Goal: Task Accomplishment & Management: Manage account settings

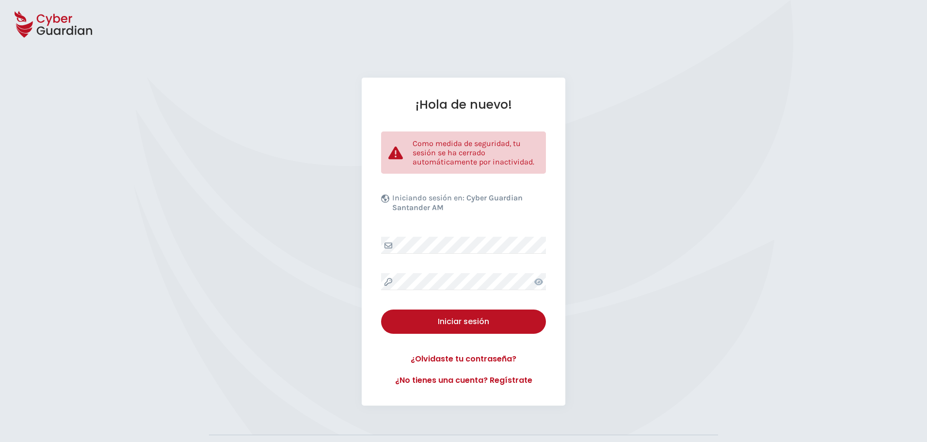
click at [479, 232] on div "¡Hola de nuevo! Como medida de seguridad, tu sesión se ha cerrado automáticamen…" at bounding box center [464, 242] width 204 height 328
click at [461, 324] on div "Iniciar sesión" at bounding box center [463, 322] width 150 height 12
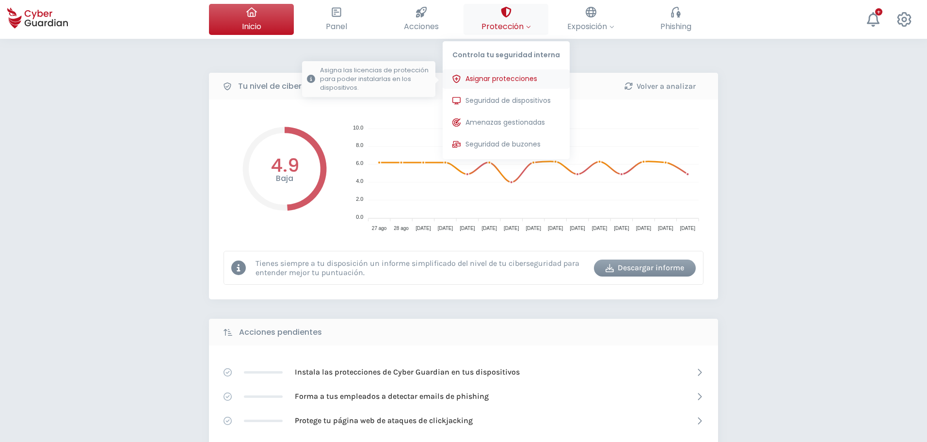
click at [504, 82] on span "Asignar protecciones" at bounding box center [502, 79] width 72 height 10
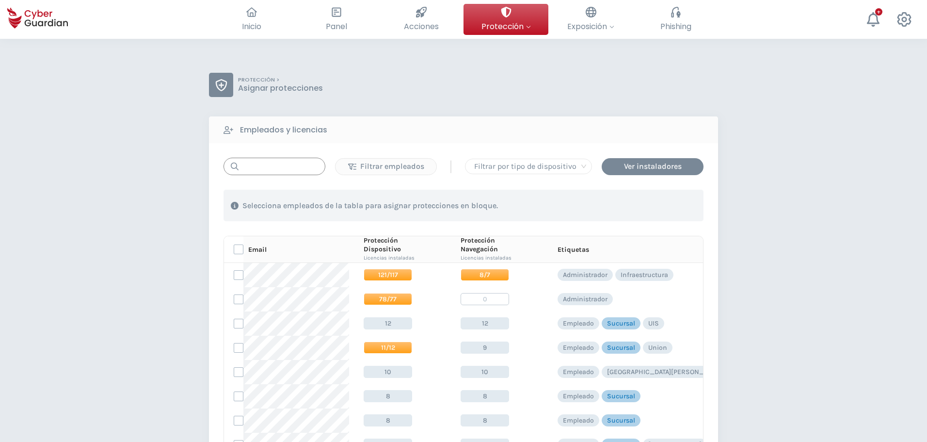
click at [274, 165] on input "text" at bounding box center [275, 166] width 102 height 17
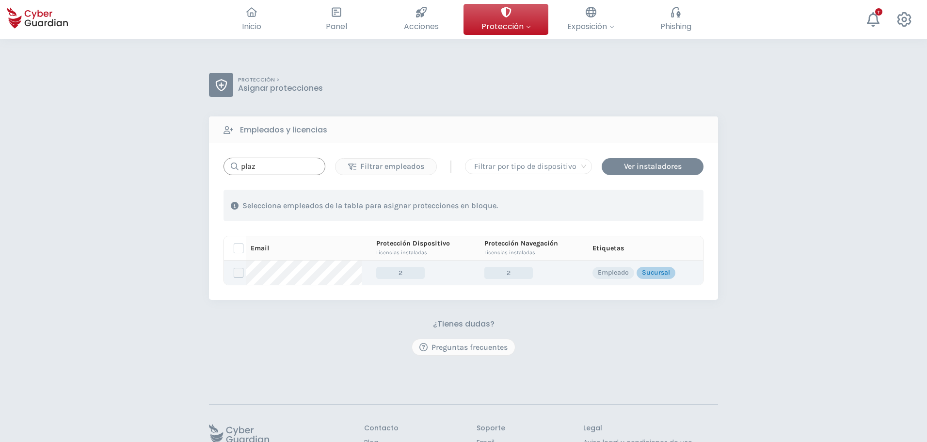
type input "plaz"
click at [238, 273] on label at bounding box center [239, 273] width 10 height 10
click at [234, 273] on input "checkbox" at bounding box center [234, 272] width 0 height 9
click at [631, 205] on div "Asignar protecciones" at bounding box center [645, 206] width 88 height 12
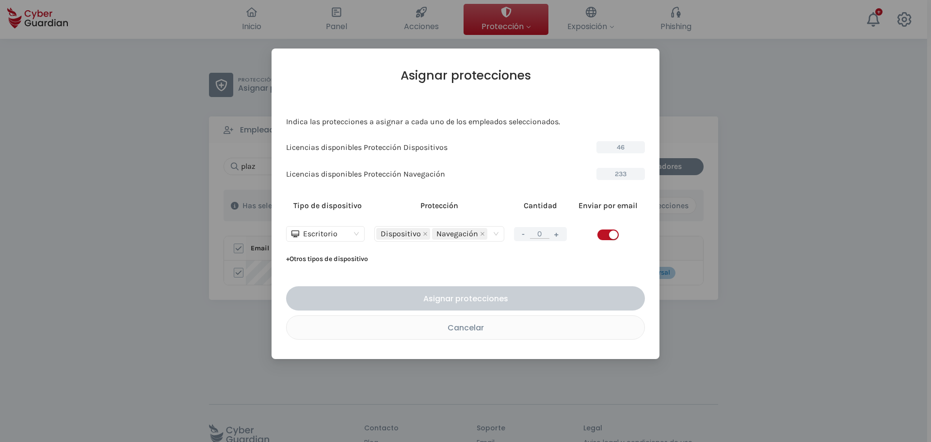
click at [560, 239] on button "+" at bounding box center [557, 234] width 12 height 12
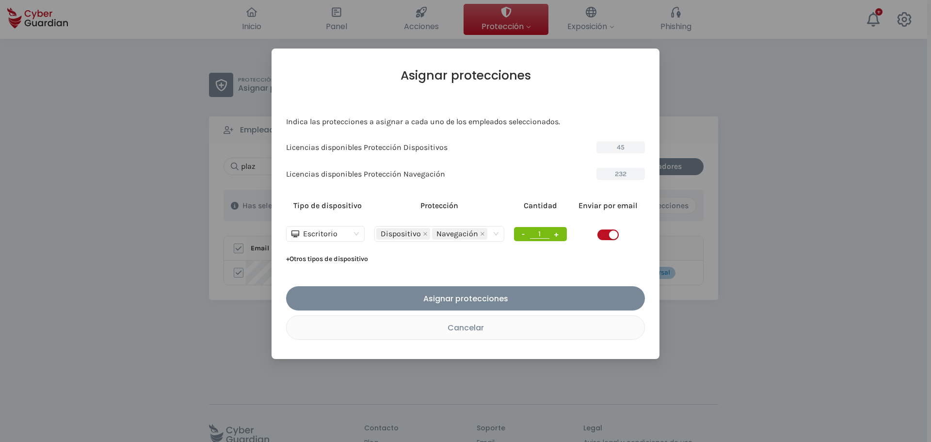
click at [561, 235] on button "+" at bounding box center [557, 234] width 12 height 12
type input "2"
click at [599, 234] on span "button" at bounding box center [607, 234] width 21 height 11
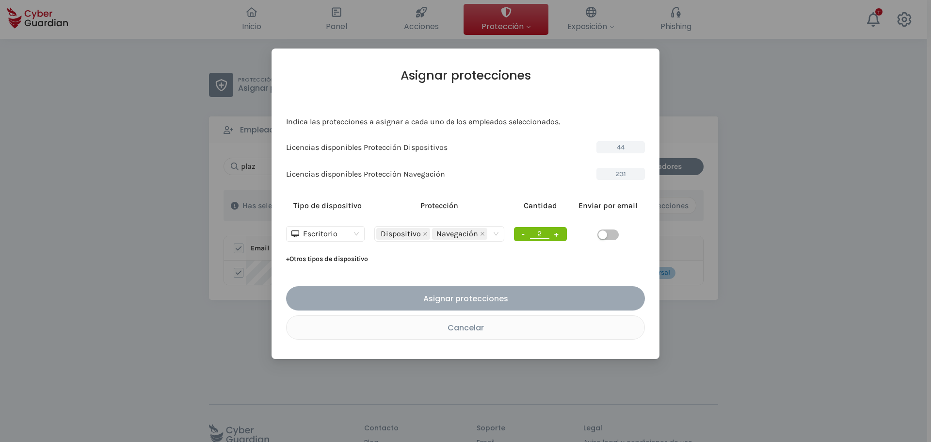
click at [452, 301] on div "Asignar protecciones" at bounding box center [465, 298] width 344 height 12
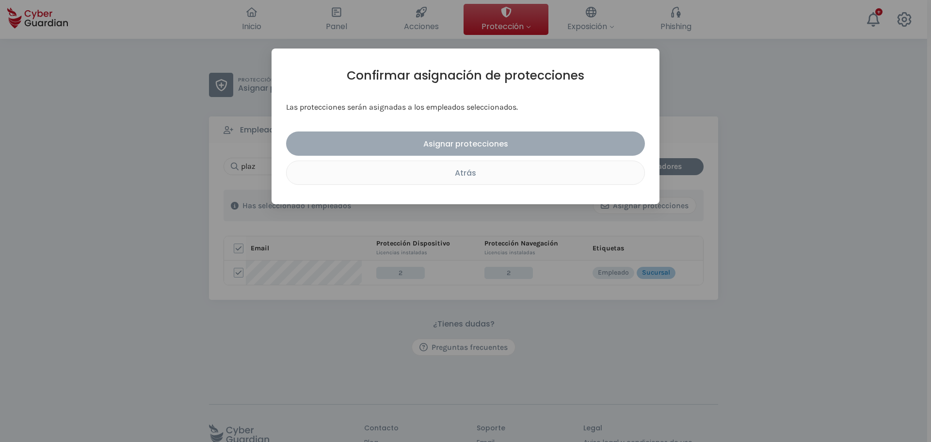
click at [458, 153] on button "Asignar protecciones" at bounding box center [465, 143] width 359 height 24
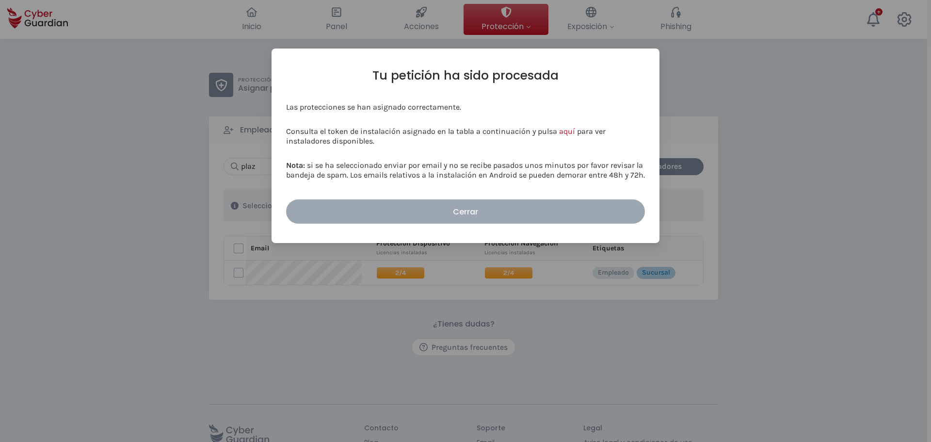
click at [463, 216] on div "Cerrar" at bounding box center [465, 212] width 344 height 12
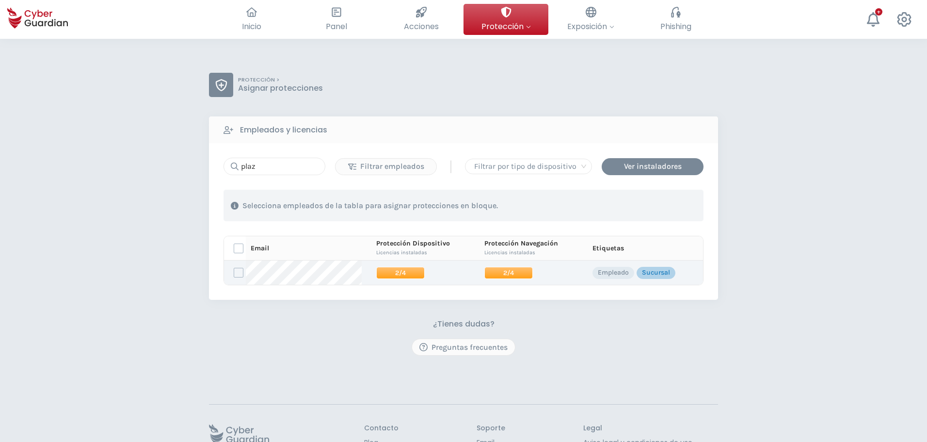
click at [388, 273] on span "2/4" at bounding box center [400, 273] width 48 height 12
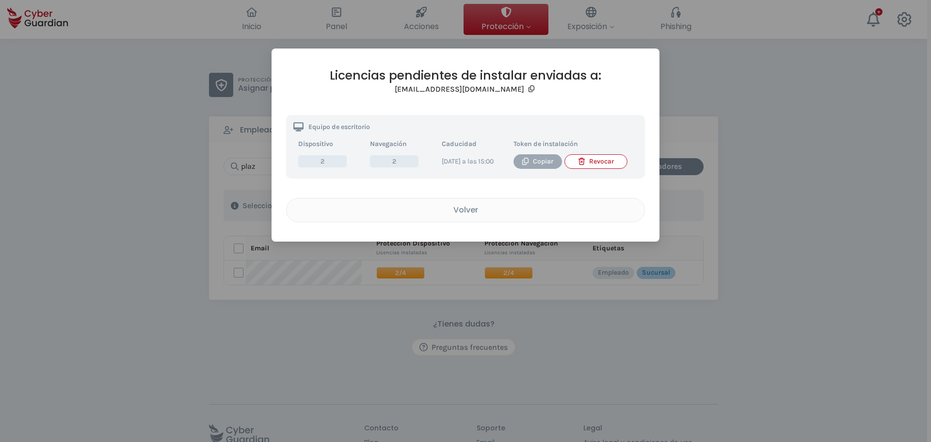
click at [537, 162] on div "Copiar" at bounding box center [538, 161] width 34 height 11
drag, startPoint x: 441, startPoint y: 221, endPoint x: 443, endPoint y: 226, distance: 5.7
click at [442, 216] on div "Volver" at bounding box center [465, 210] width 343 height 12
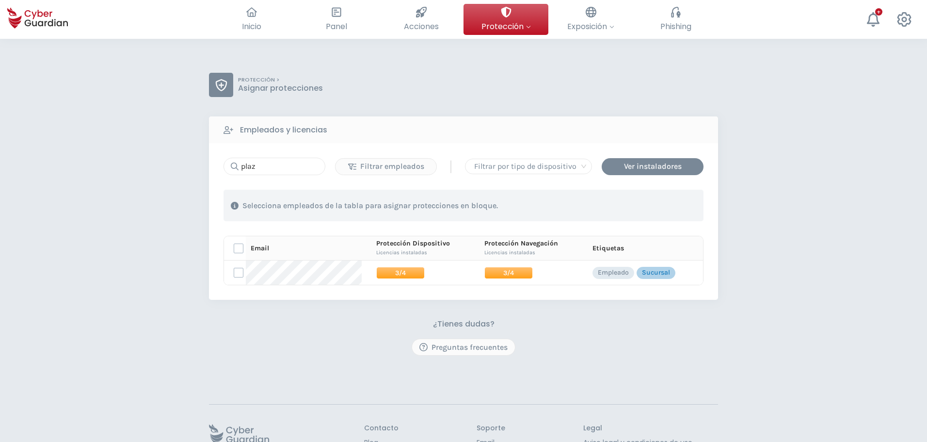
click at [214, 343] on div "¿Tienes dudas? Preguntas frecuentes" at bounding box center [463, 337] width 509 height 36
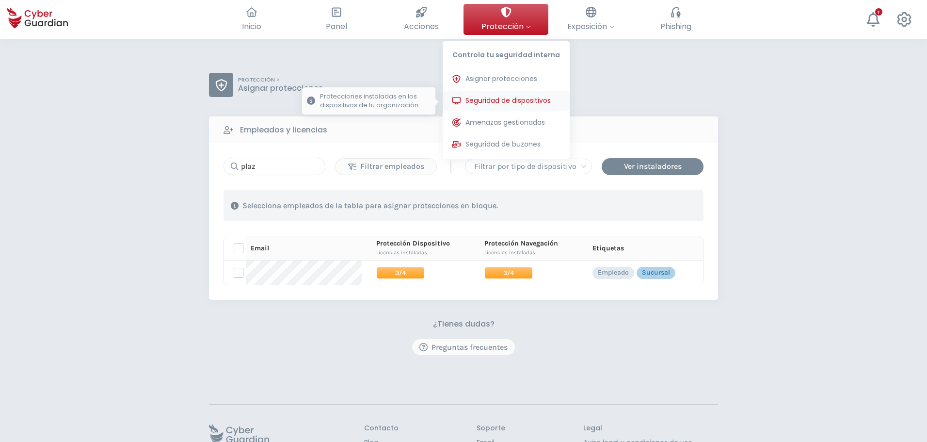
click at [496, 106] on button "Seguridad de dispositivos Protecciones instaladas en los dispositivos de tu org…" at bounding box center [506, 100] width 127 height 19
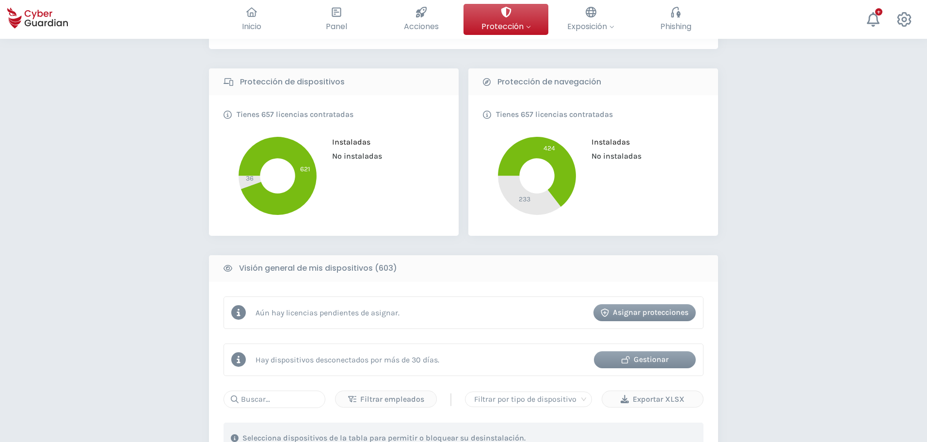
scroll to position [291, 0]
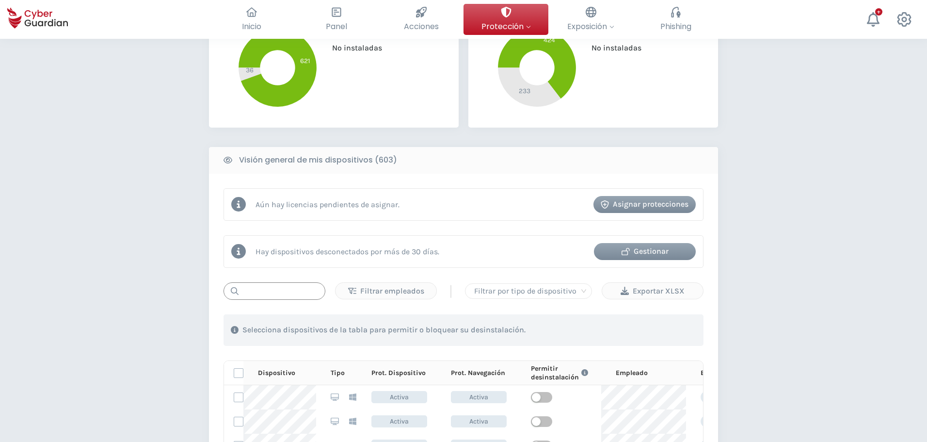
click at [274, 285] on input "text" at bounding box center [275, 290] width 102 height 17
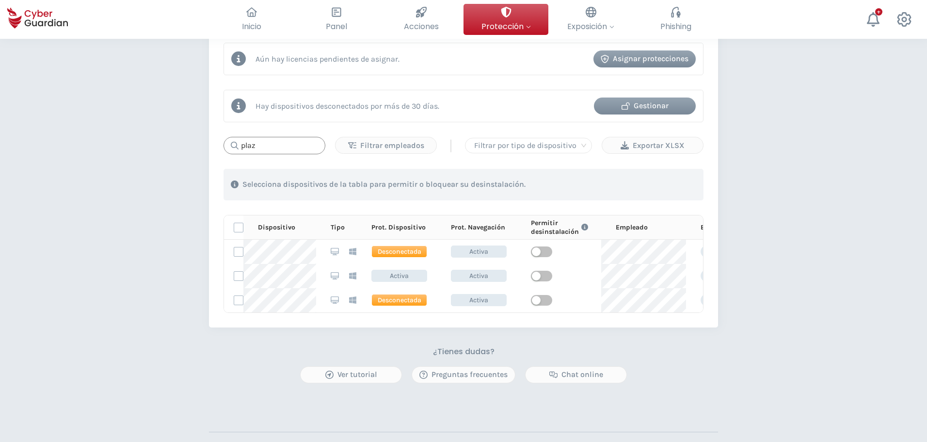
type input "plaz"
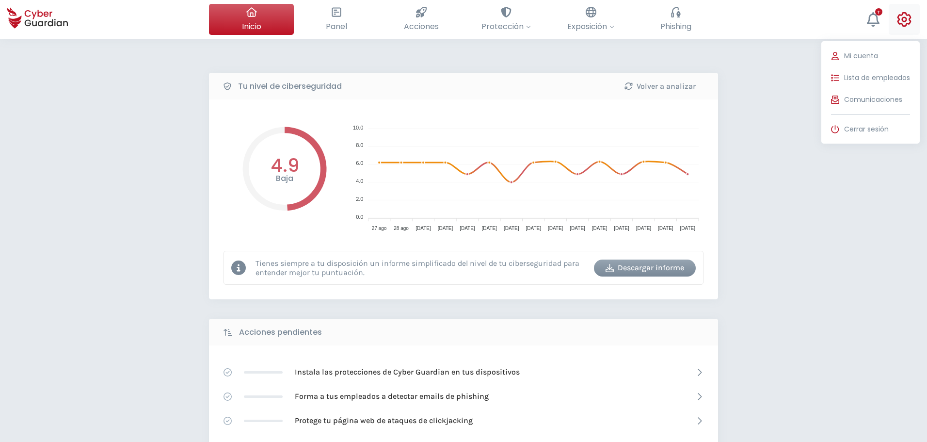
click at [917, 22] on button "Mi cuenta Lista de empleados Comunicaciones Cerrar sesión" at bounding box center [904, 19] width 31 height 31
click at [866, 79] on span "Lista de empleados" at bounding box center [877, 78] width 66 height 10
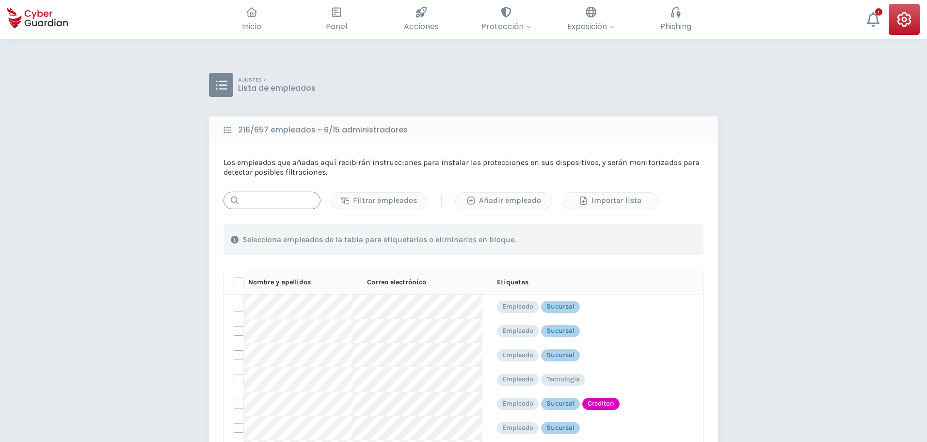
click at [281, 208] on input "text" at bounding box center [272, 200] width 97 height 17
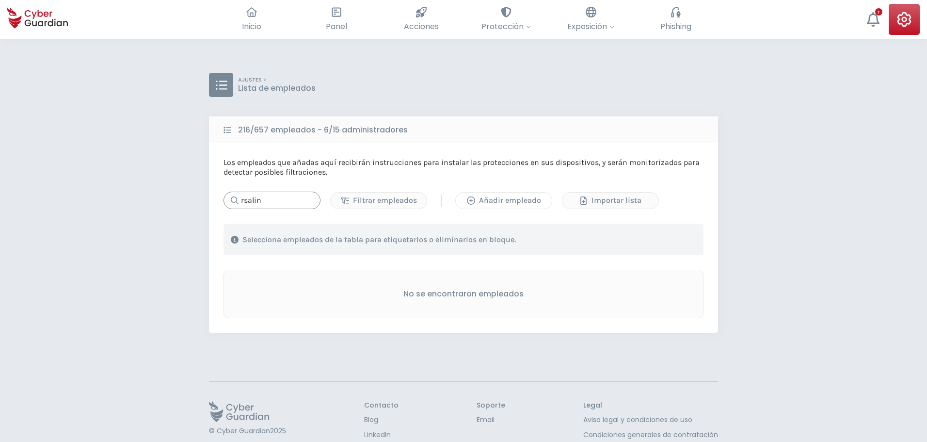
type input "rsalin"
click at [516, 203] on div "Añadir empleado" at bounding box center [503, 200] width 81 height 12
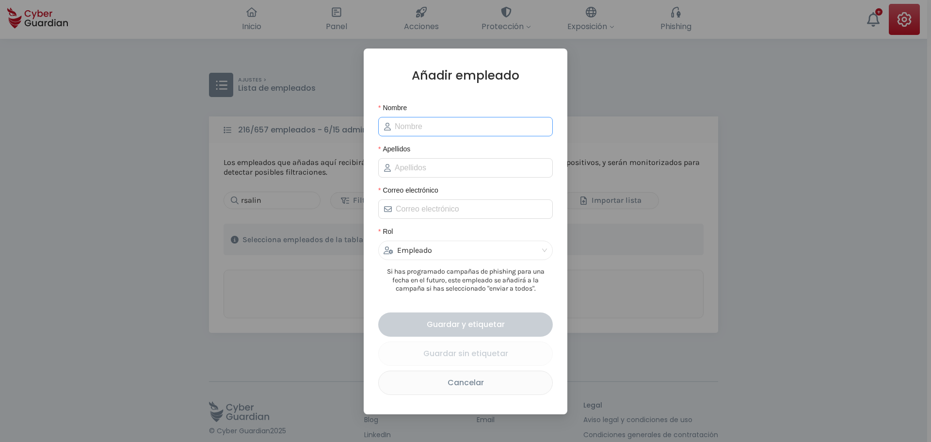
drag, startPoint x: 417, startPoint y: 137, endPoint x: 417, endPoint y: 130, distance: 6.3
click at [417, 136] on form "Nombre Apellidos Correo electrónico Rol Empleado Si has programado campañas de …" at bounding box center [465, 248] width 175 height 292
click at [417, 130] on input "Nombre" at bounding box center [471, 127] width 152 height 12
type input "[PERSON_NAME]"
type input "Salines"
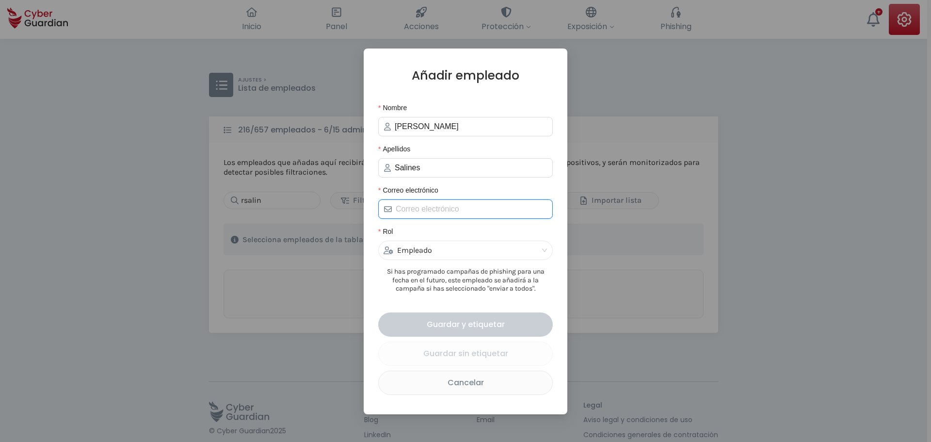
click at [495, 212] on input "Correo electrónico" at bounding box center [471, 209] width 151 height 12
paste input "[EMAIL_ADDRESS][DOMAIN_NAME]"
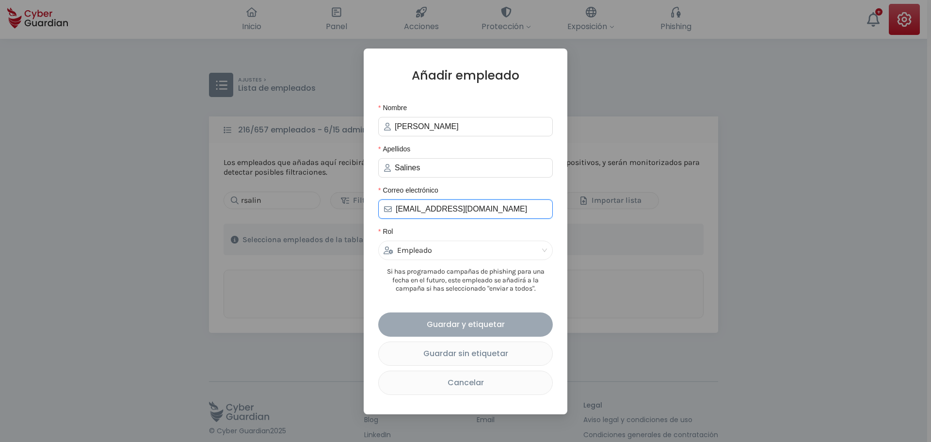
type input "[EMAIL_ADDRESS][DOMAIN_NAME]"
click at [478, 321] on div "Guardar y etiquetar" at bounding box center [466, 324] width 160 height 12
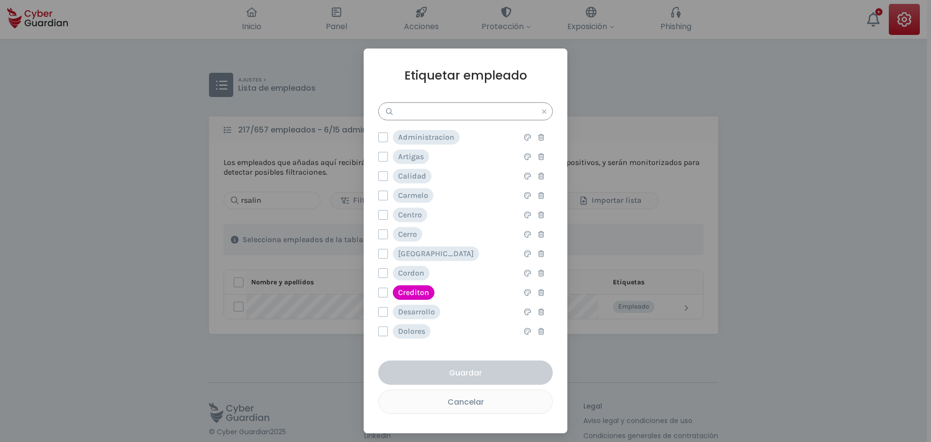
click at [421, 113] on input "text" at bounding box center [465, 111] width 175 height 18
type input "q"
type input "Q"
click at [421, 113] on input "text" at bounding box center [465, 111] width 175 height 18
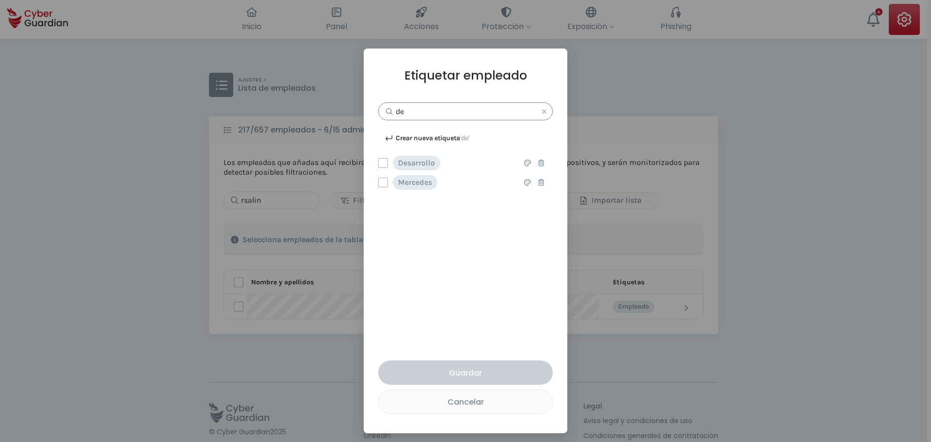
type input "de"
click at [449, 252] on div "Crear nueva etiqueta 'de' Desarrollo Esta opción eliminará la etiqueta completa…" at bounding box center [465, 235] width 175 height 211
click at [540, 113] on icon at bounding box center [540, 111] width 13 height 7
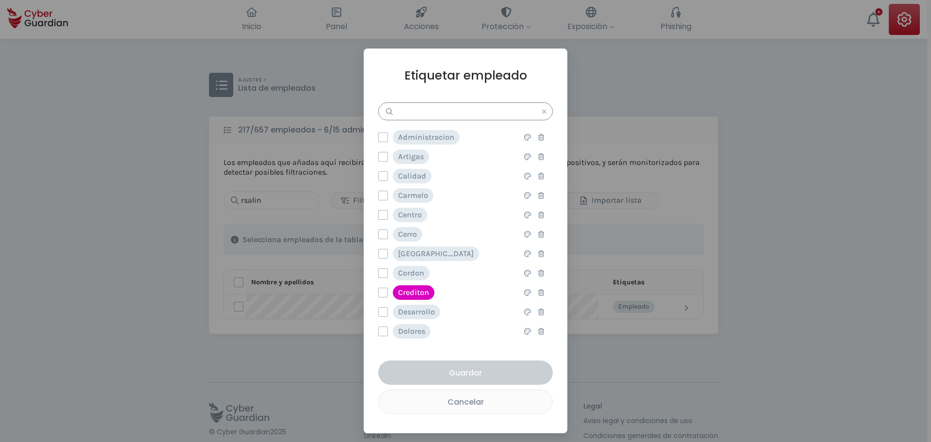
click at [472, 114] on input "text" at bounding box center [465, 111] width 175 height 18
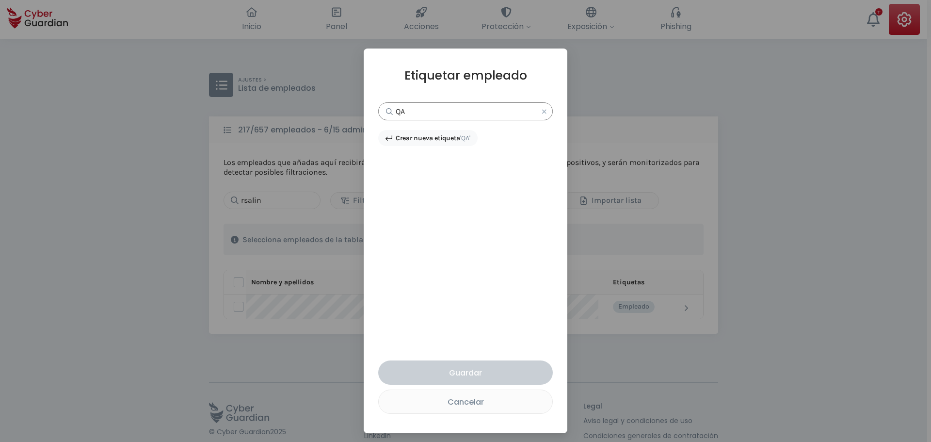
type input "QA"
click at [469, 138] on span "'QA'" at bounding box center [465, 138] width 10 height 8
click at [467, 369] on div "Guardar" at bounding box center [466, 373] width 160 height 12
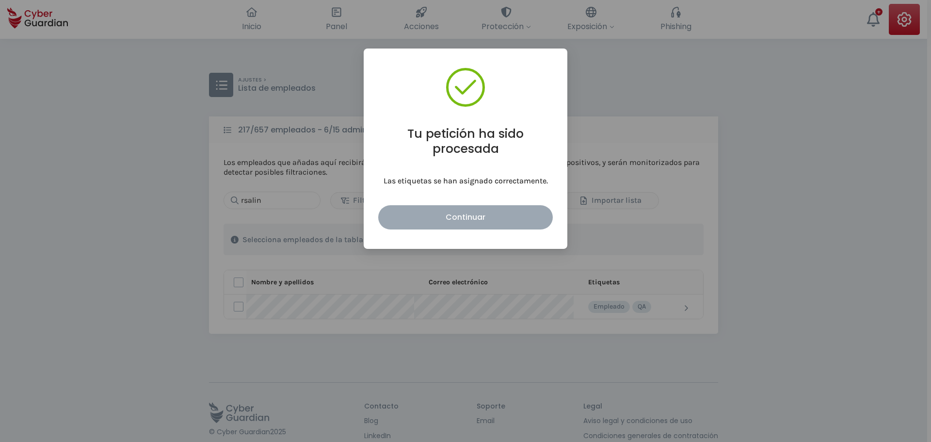
click at [468, 213] on div "Continuar" at bounding box center [466, 217] width 160 height 12
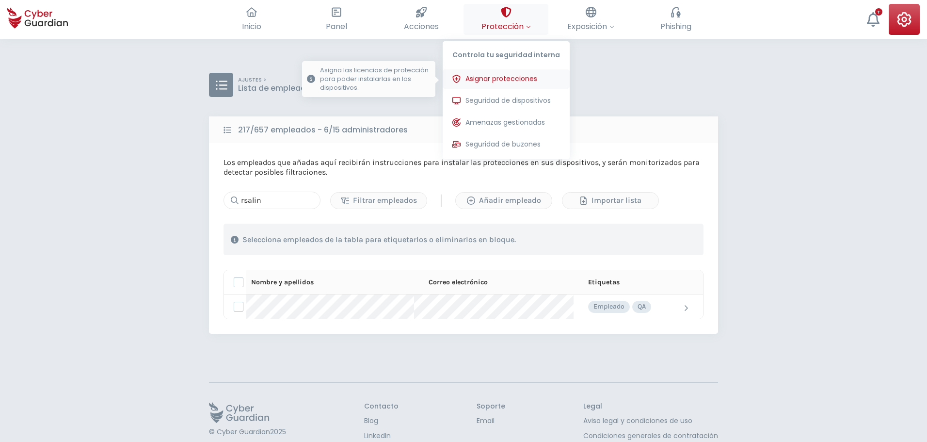
click at [490, 77] on span "Asignar protecciones" at bounding box center [502, 79] width 72 height 10
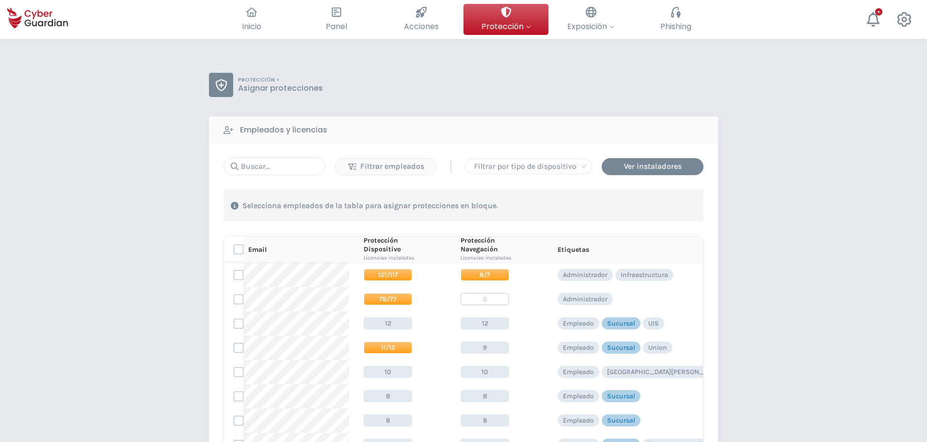
click at [286, 176] on div "Filtrar empleados | Filtrar por tipo de dispositivo Ver instaladores 1 . Con la…" at bounding box center [464, 331] width 480 height 346
click at [286, 171] on input "text" at bounding box center [275, 166] width 102 height 17
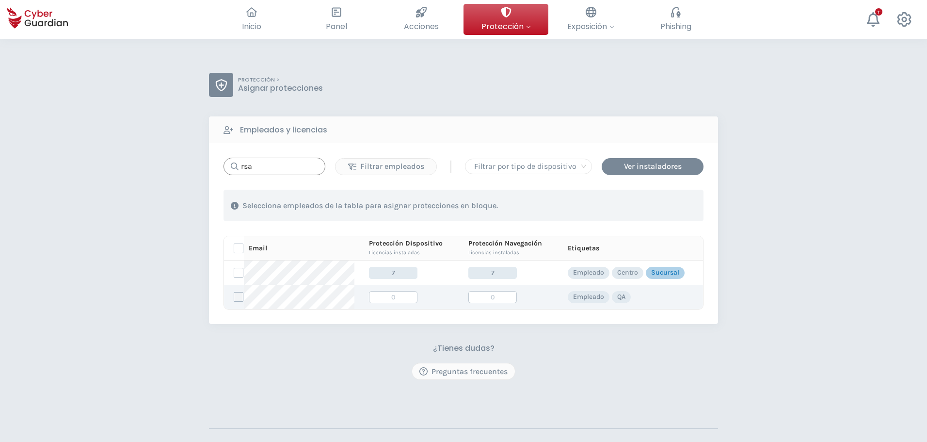
type input "rsa"
click at [240, 299] on label at bounding box center [239, 297] width 10 height 10
click at [234, 299] on input "checkbox" at bounding box center [234, 296] width 0 height 9
click at [624, 208] on div "Asignar protecciones" at bounding box center [645, 206] width 88 height 12
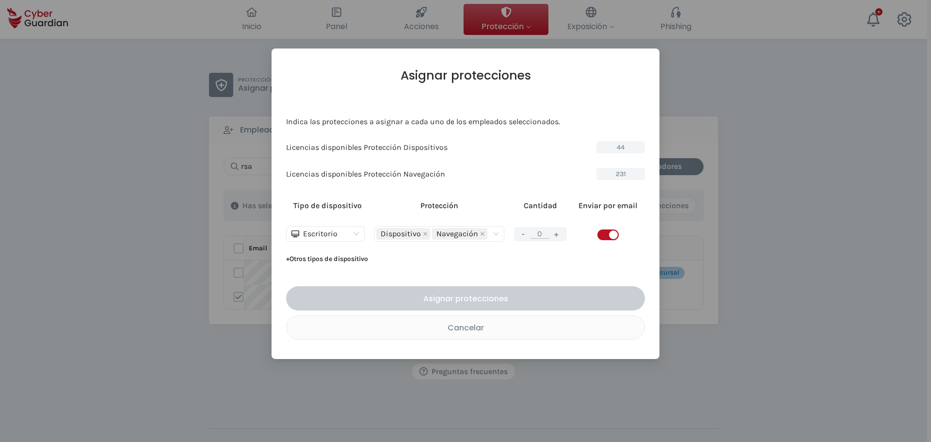
drag, startPoint x: 598, startPoint y: 231, endPoint x: 593, endPoint y: 235, distance: 7.0
click at [598, 232] on span "button" at bounding box center [607, 234] width 21 height 11
click at [552, 239] on div "- 0 +" at bounding box center [540, 234] width 53 height 14
click at [556, 236] on button "+" at bounding box center [557, 234] width 12 height 12
type input "1"
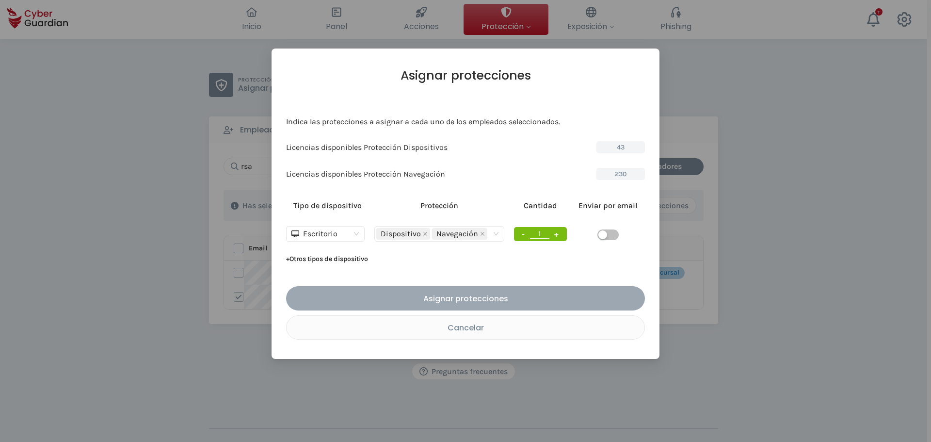
click at [502, 299] on div "Asignar protecciones" at bounding box center [465, 298] width 344 height 12
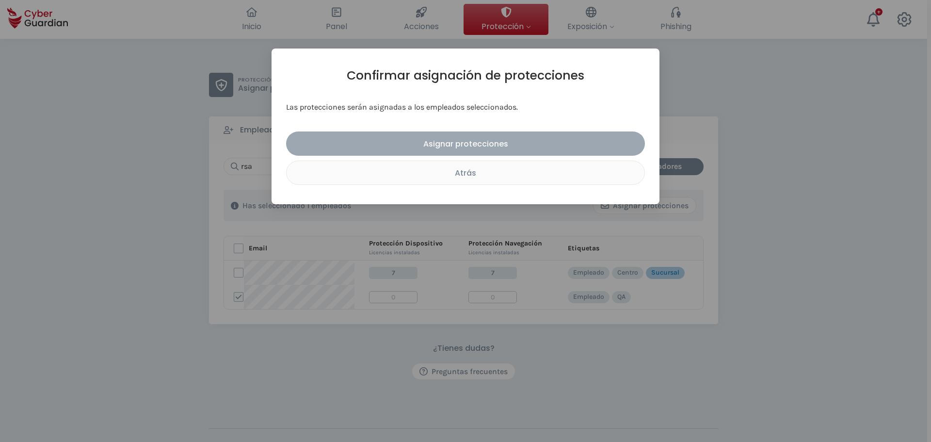
click at [454, 144] on div "Asignar protecciones" at bounding box center [465, 144] width 344 height 12
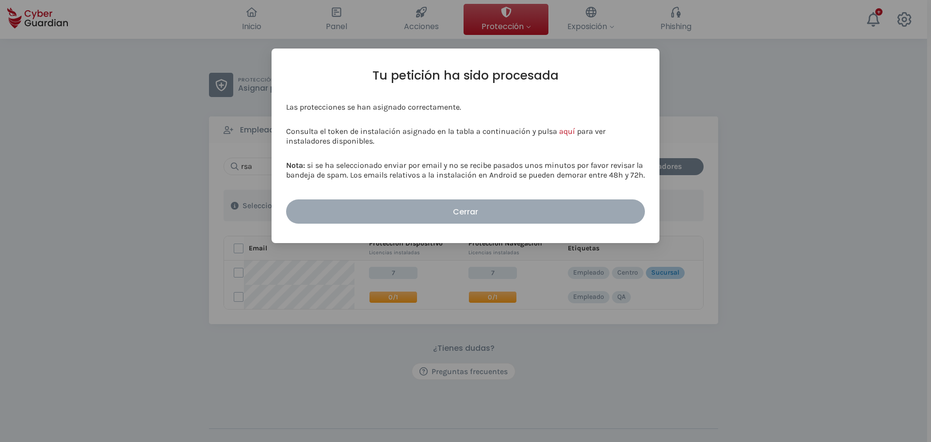
click at [467, 210] on div "Cerrar" at bounding box center [465, 212] width 344 height 12
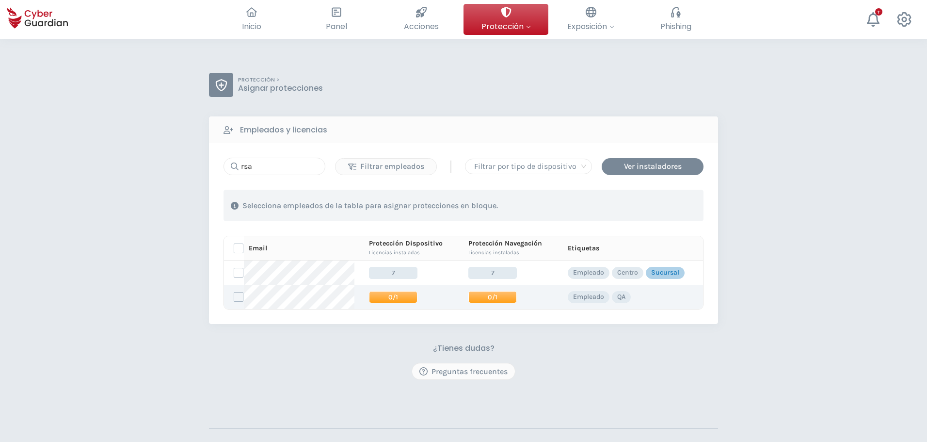
click at [494, 295] on span "0/1" at bounding box center [492, 297] width 48 height 12
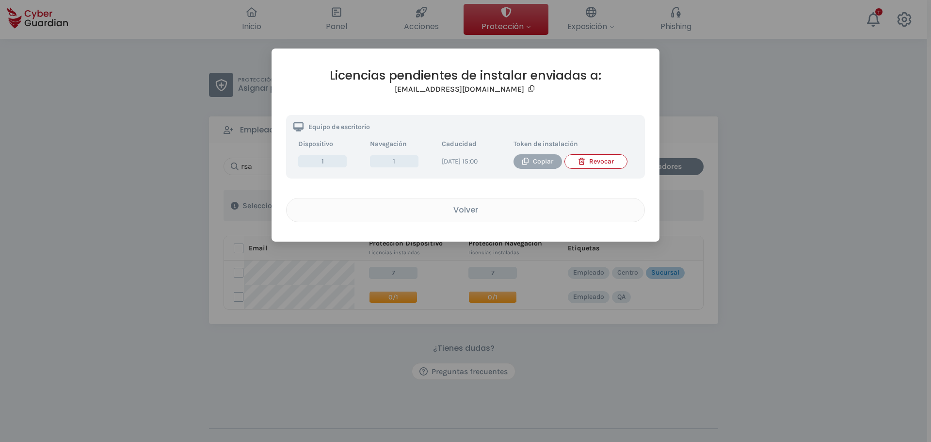
click at [534, 163] on div "Copiar" at bounding box center [538, 161] width 34 height 11
click at [541, 163] on div "Copiar" at bounding box center [538, 161] width 34 height 11
click at [477, 216] on div "Volver" at bounding box center [465, 210] width 343 height 12
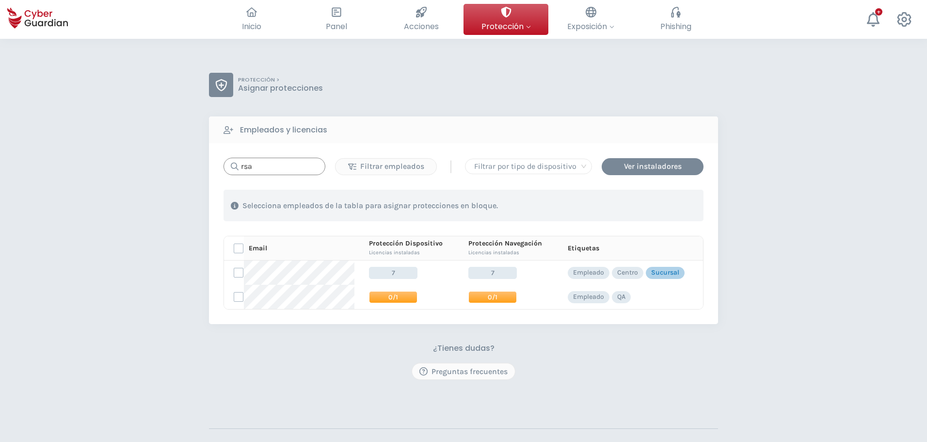
click at [290, 167] on input "rsa" at bounding box center [275, 166] width 102 height 17
drag, startPoint x: 266, startPoint y: 171, endPoint x: 186, endPoint y: 171, distance: 79.5
click at [198, 171] on div "PROTECCIÓN > Asignar protecciones Empleados y licencias rsa Filtrar empleados |…" at bounding box center [463, 285] width 927 height 493
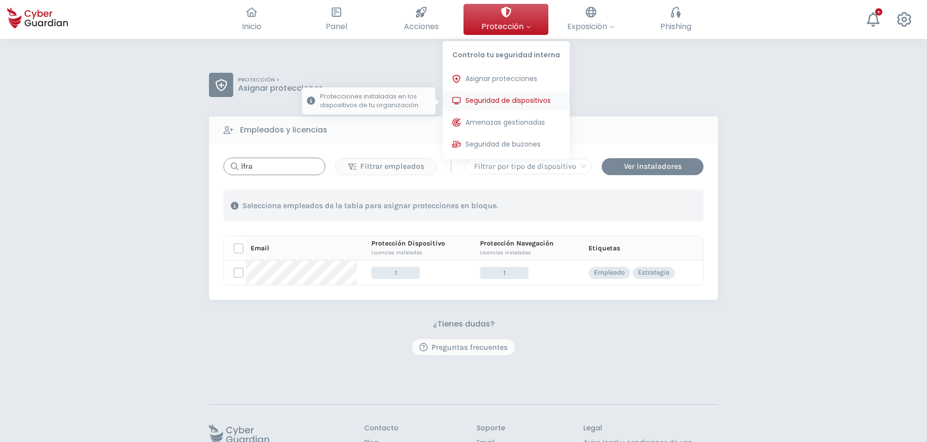
type input "lfra"
click at [505, 98] on span "Seguridad de dispositivos" at bounding box center [508, 101] width 85 height 10
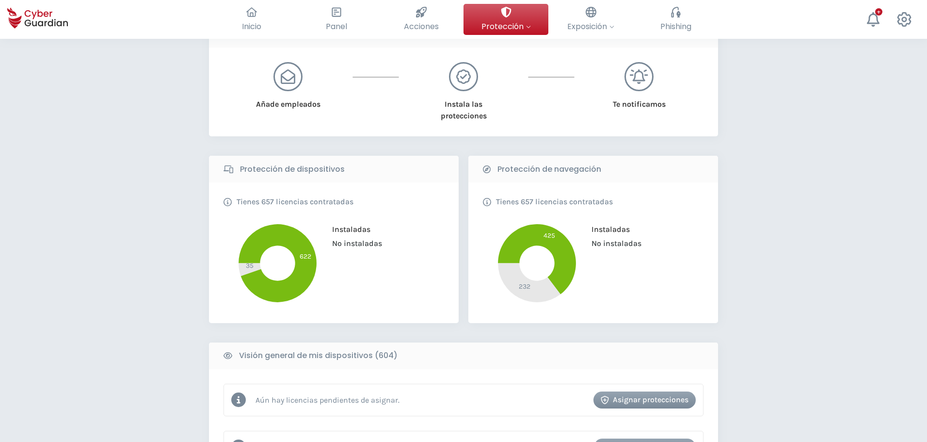
scroll to position [291, 0]
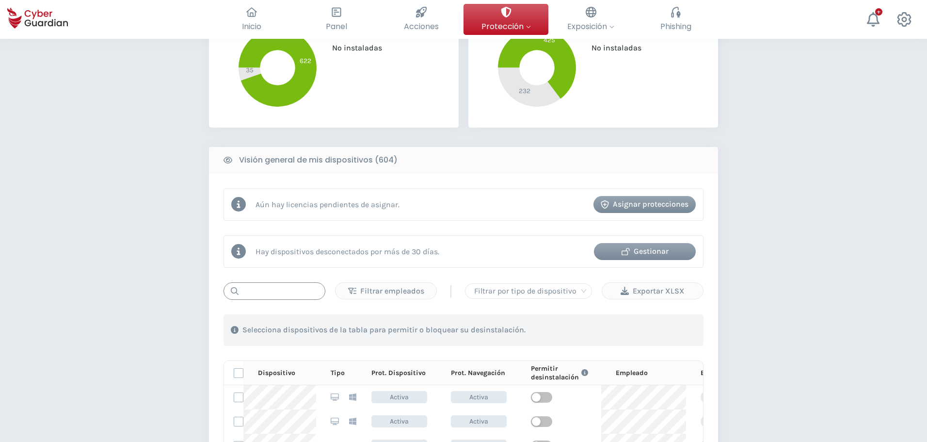
click at [308, 291] on input "text" at bounding box center [275, 290] width 102 height 17
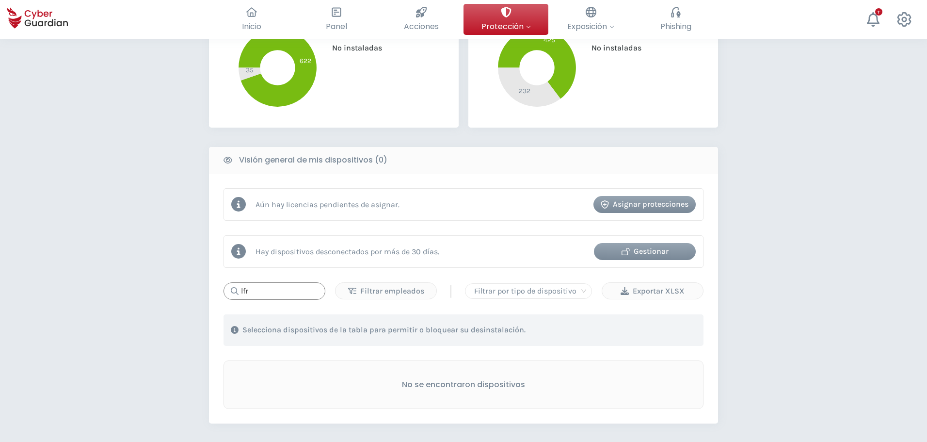
type input "lfr"
